Goal: Obtain resource: Download file/media

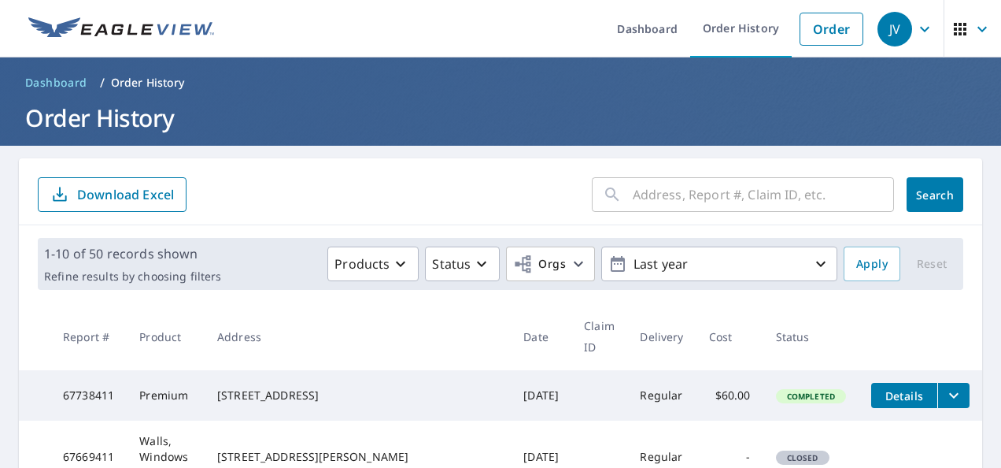
click at [606, 202] on icon at bounding box center [612, 194] width 19 height 19
click at [642, 201] on input "text" at bounding box center [763, 194] width 261 height 44
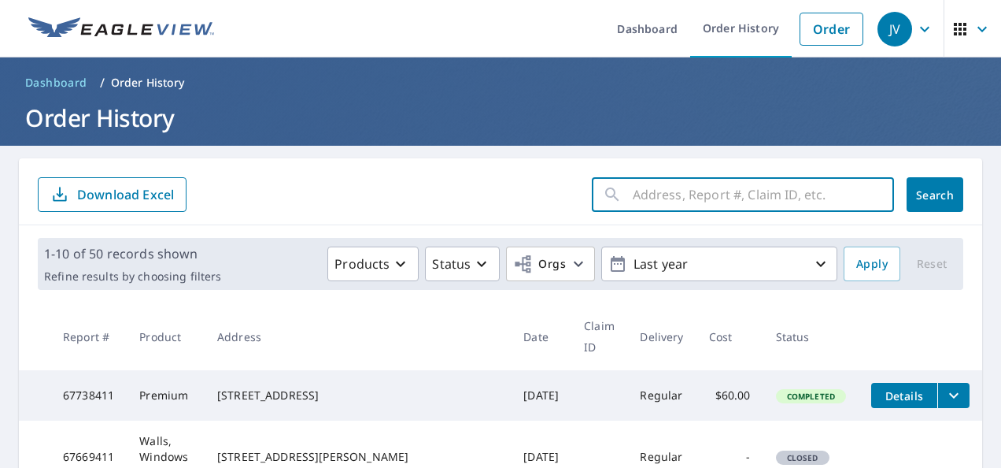
paste input "[STREET_ADDRESS][PERSON_NAME]"
type input "[STREET_ADDRESS][PERSON_NAME]"
click button "Search" at bounding box center [935, 194] width 57 height 35
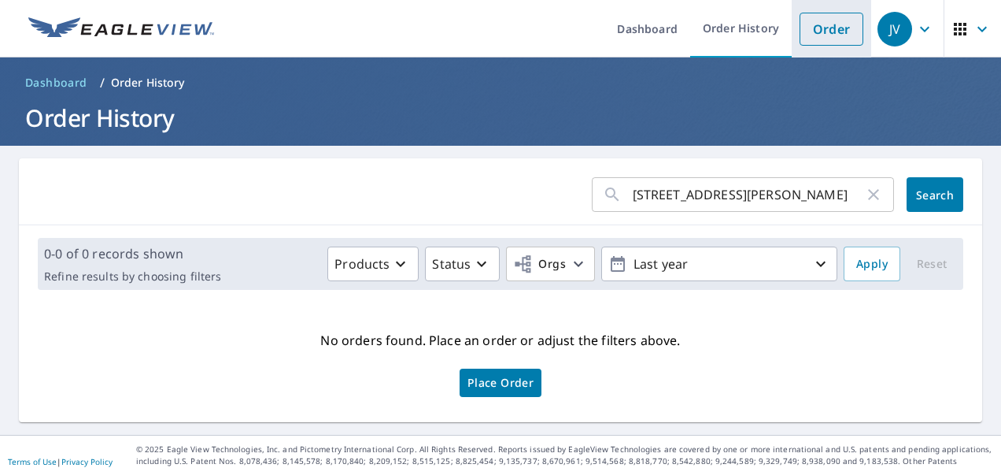
click at [817, 44] on link "Order" at bounding box center [832, 29] width 64 height 33
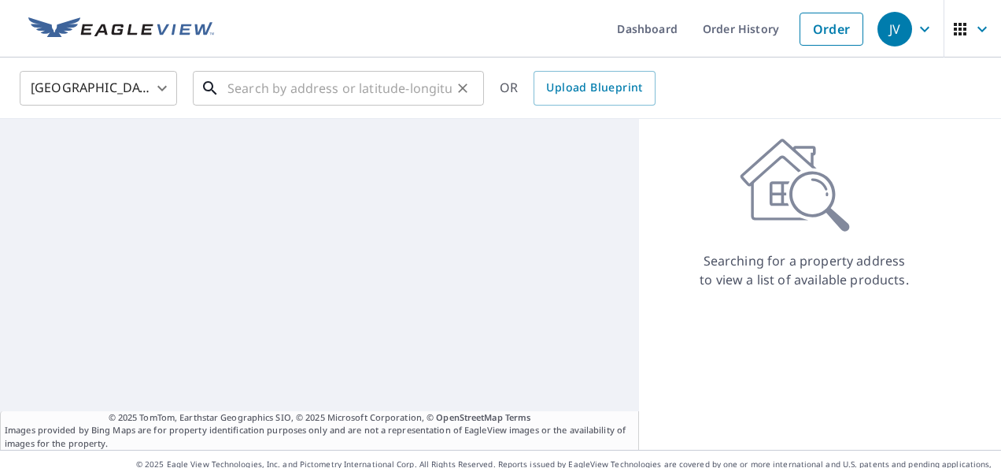
click at [404, 97] on input "text" at bounding box center [339, 88] width 224 height 44
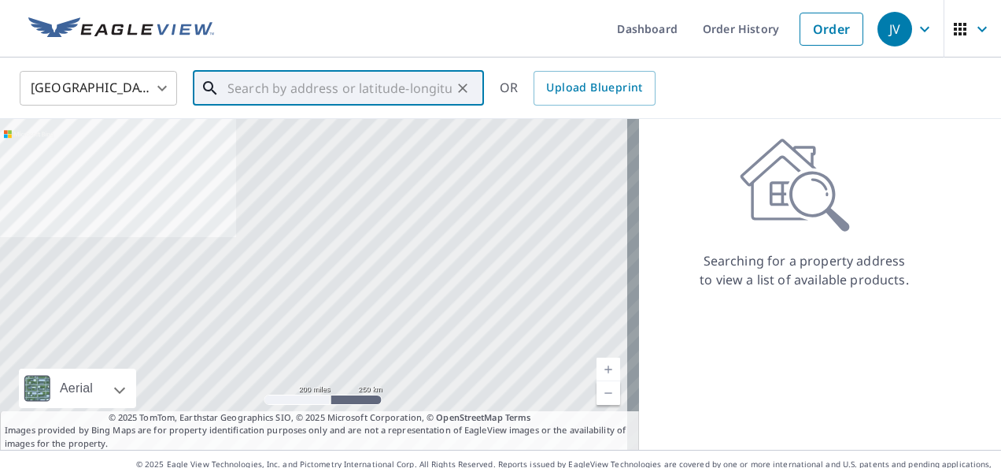
paste input "[STREET_ADDRESS][PERSON_NAME]"
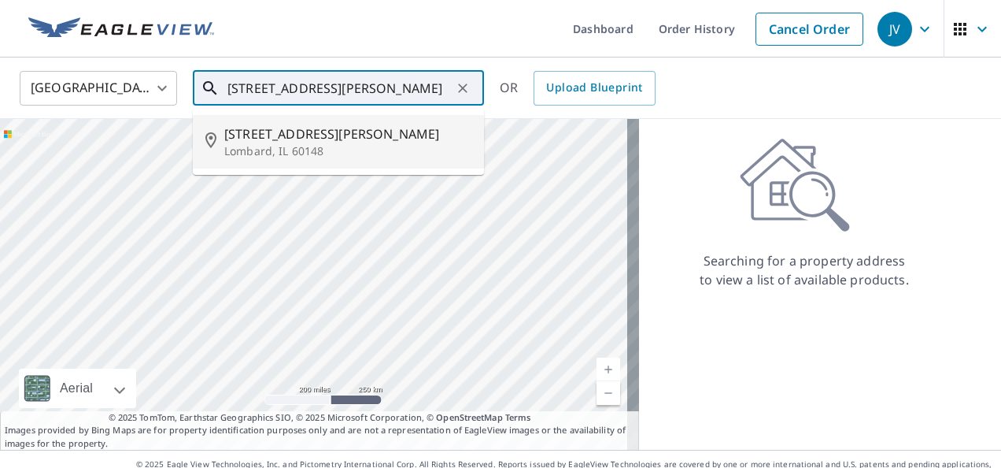
click at [382, 123] on li "[STREET_ADDRESS][PERSON_NAME]" at bounding box center [338, 142] width 291 height 54
type input "[STREET_ADDRESS][PERSON_NAME]"
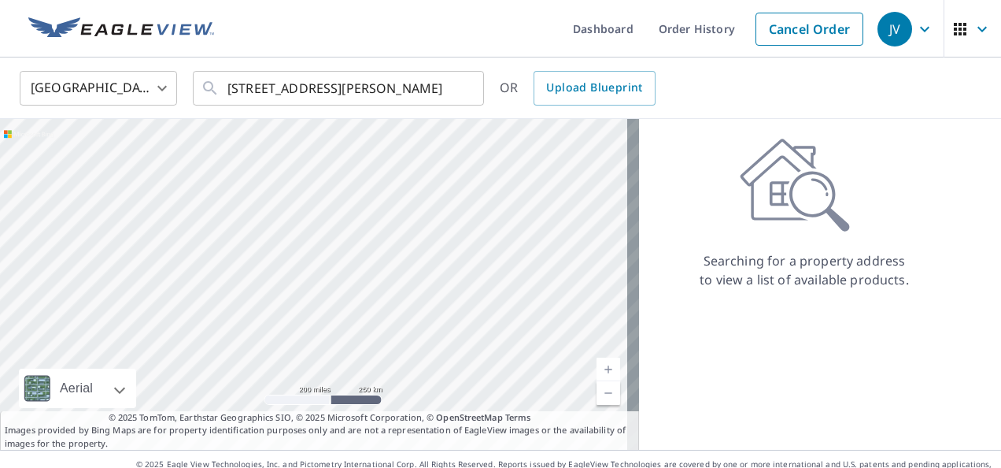
scroll to position [0, 0]
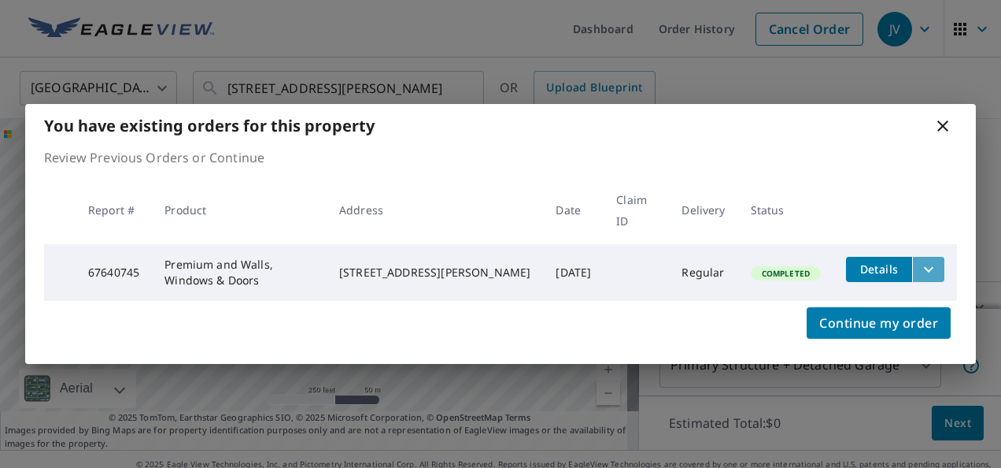
click at [929, 266] on icon "filesDropdownBtn-67640745" at bounding box center [928, 269] width 9 height 6
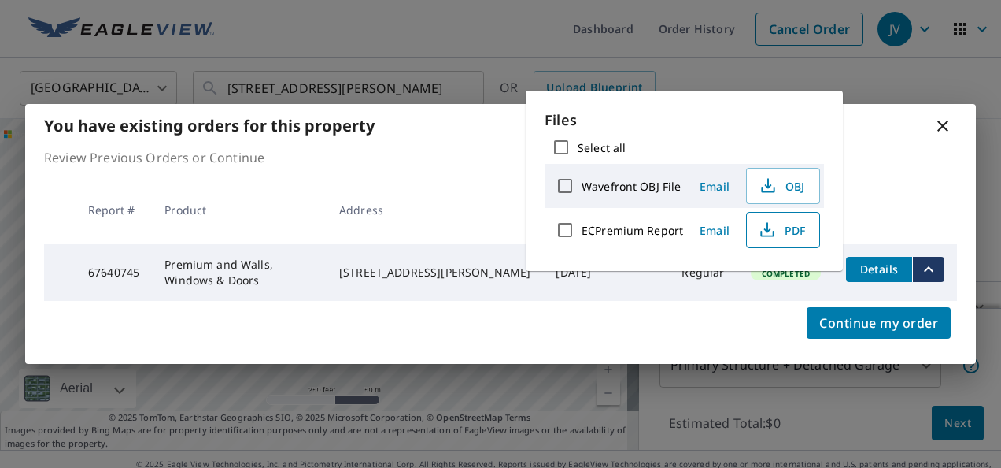
click at [796, 238] on span "PDF" at bounding box center [781, 229] width 50 height 19
